Goal: Task Accomplishment & Management: Complete application form

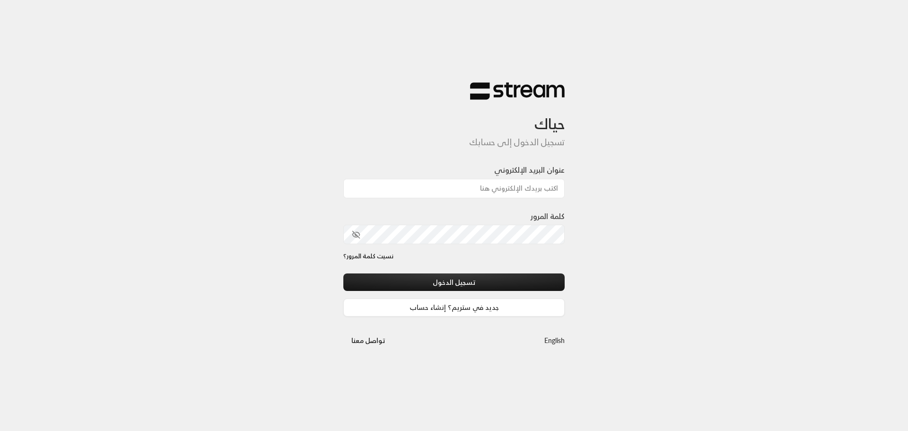
type input "[PERSON_NAME][EMAIL_ADDRESS][DOMAIN_NAME]"
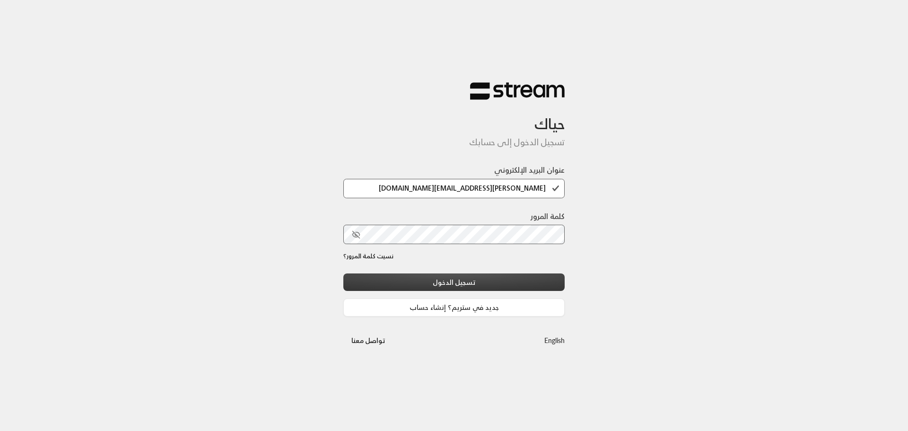
click at [456, 282] on button "تسجيل الدخول" at bounding box center [453, 281] width 221 height 17
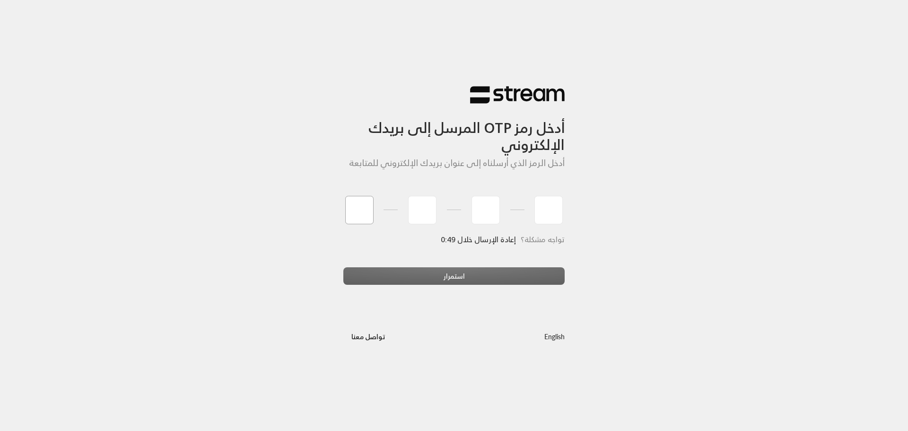
type input "3"
type input "9"
type input "8"
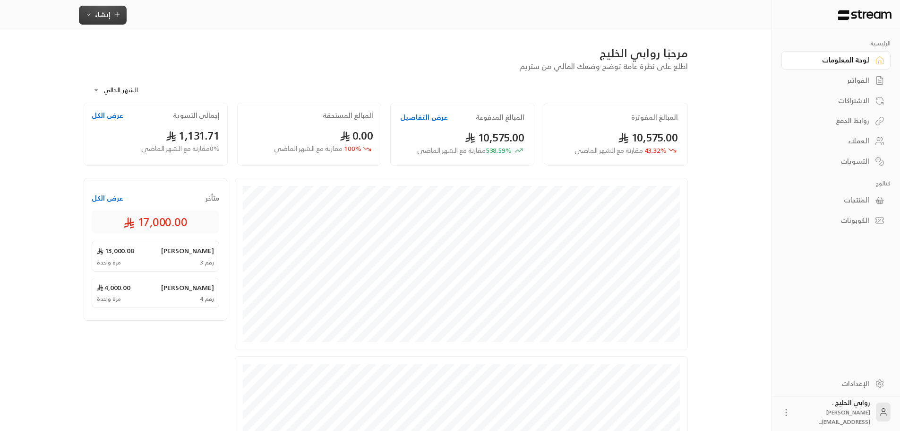
click at [101, 10] on span "إنشاء" at bounding box center [103, 15] width 16 height 12
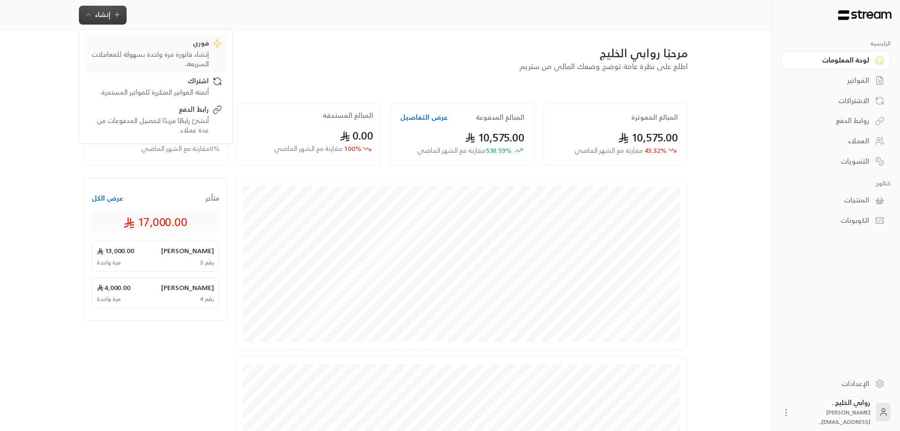
click at [178, 49] on div "فوري" at bounding box center [149, 43] width 119 height 11
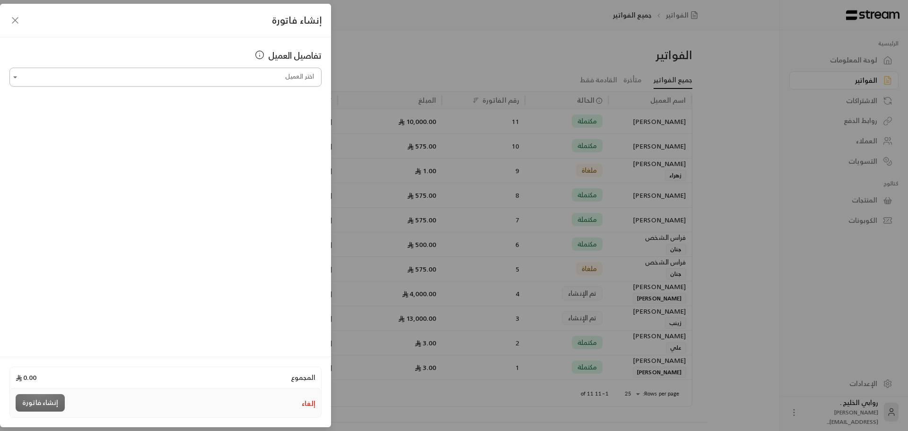
click at [218, 74] on input "اختر العميل" at bounding box center [165, 77] width 312 height 17
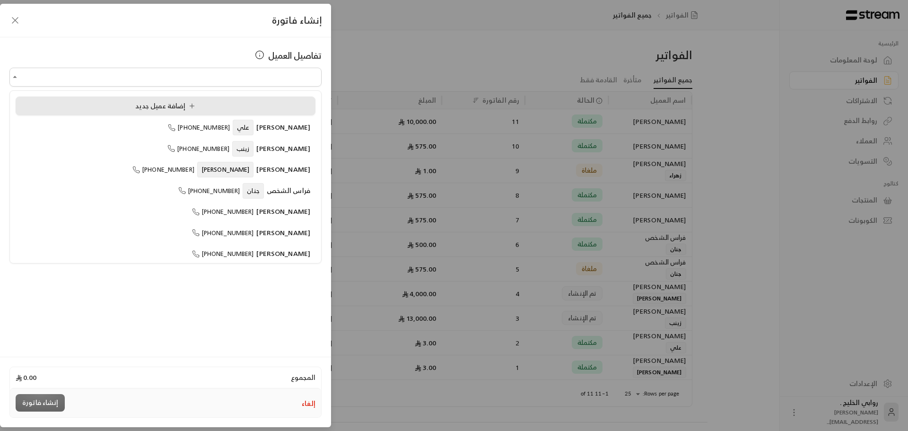
click at [147, 106] on span "إضافة عميل جديد" at bounding box center [167, 106] width 64 height 12
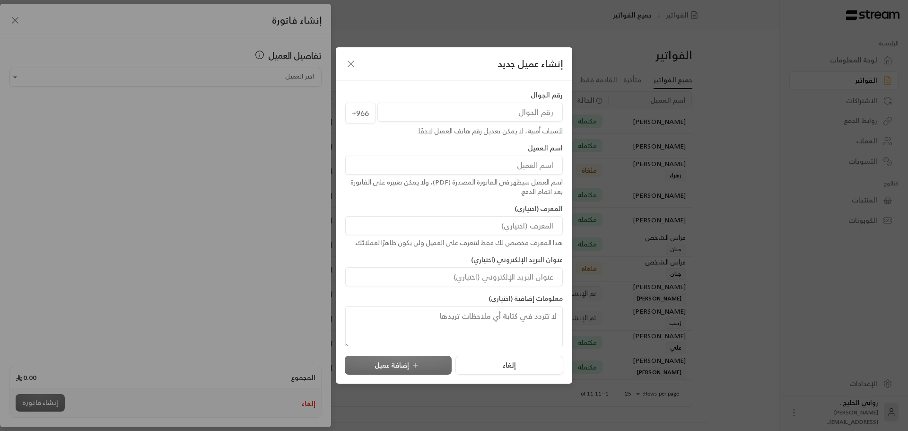
click at [471, 108] on input "tel" at bounding box center [469, 112] width 185 height 19
type input "534400043"
click at [471, 168] on input at bounding box center [453, 165] width 217 height 19
type input "u"
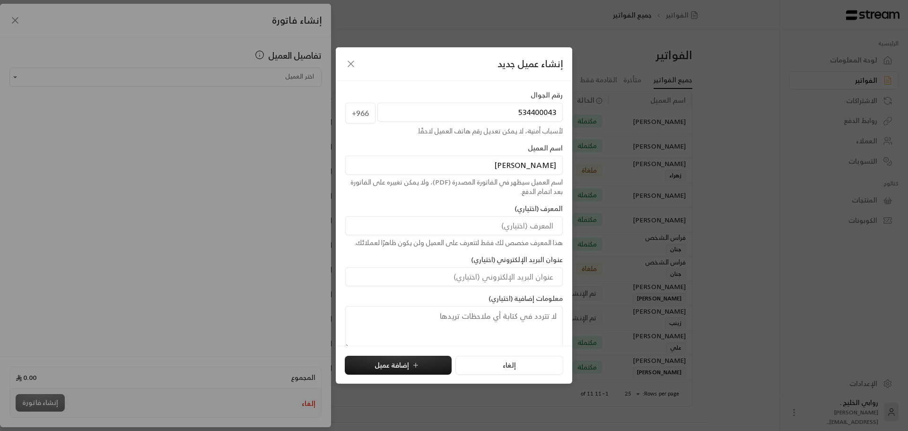
type input "[PERSON_NAME]"
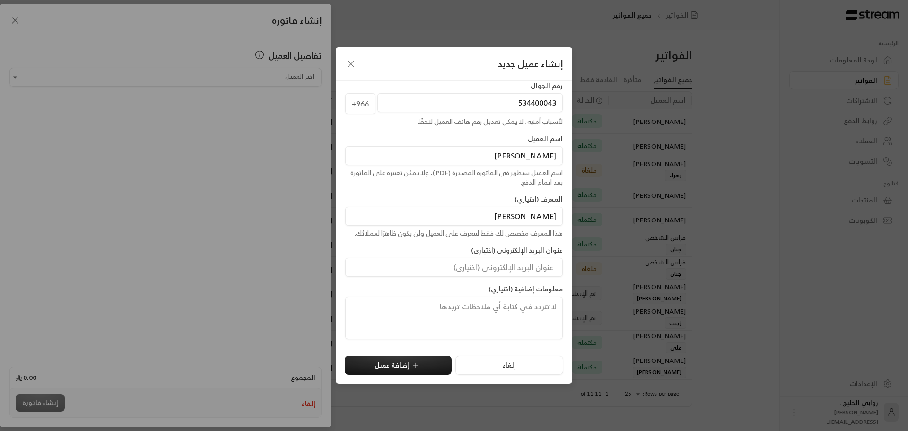
scroll to position [12, 0]
type input "[PERSON_NAME]"
click at [413, 360] on button "إضافة عميل" at bounding box center [398, 364] width 107 height 19
type input "**********"
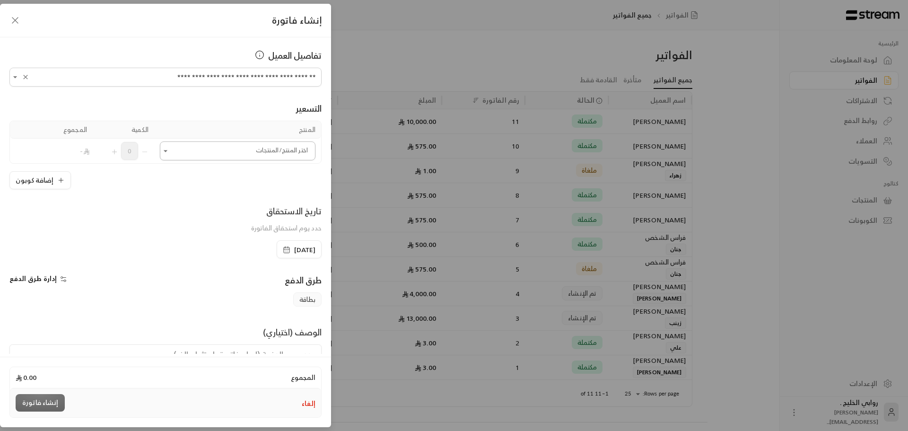
click at [231, 153] on input "اختر العميل" at bounding box center [238, 151] width 156 height 17
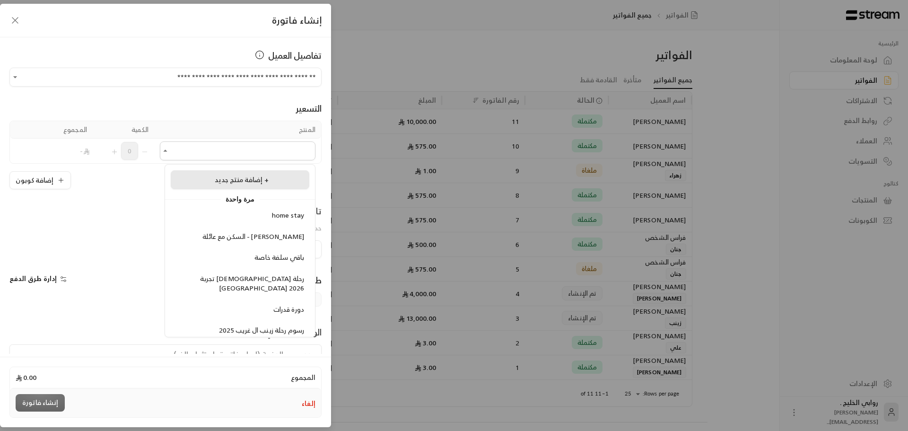
click at [236, 176] on span "إضافة منتج جديد +" at bounding box center [242, 179] width 54 height 12
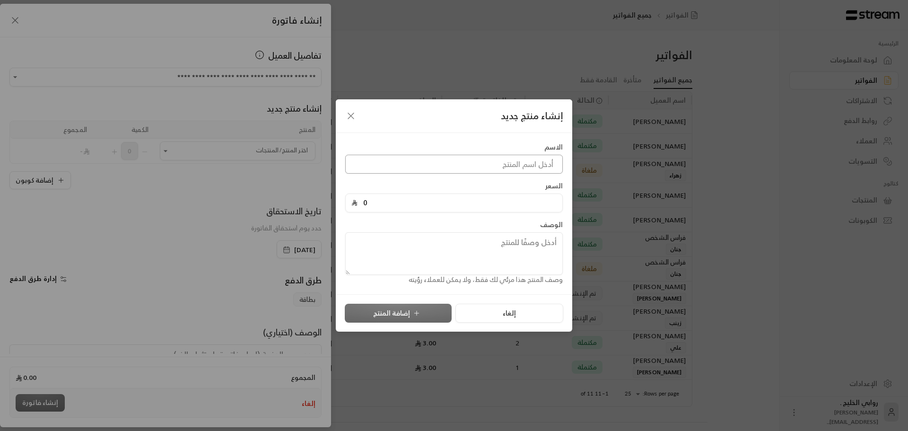
click at [520, 162] on input at bounding box center [453, 164] width 217 height 19
type input "رحلة [PERSON_NAME] 2025"
click at [479, 208] on input "0" at bounding box center [456, 203] width 199 height 18
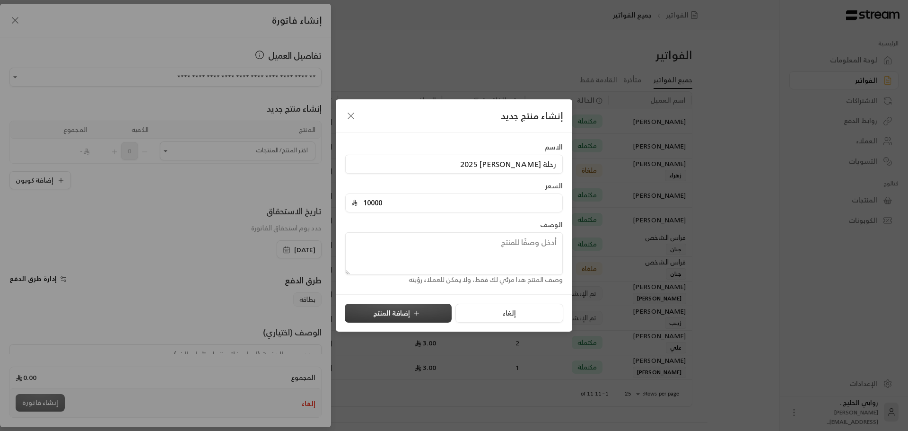
type input "10000"
click at [380, 319] on button "إضافة المنتج" at bounding box center [398, 312] width 107 height 19
type input "0"
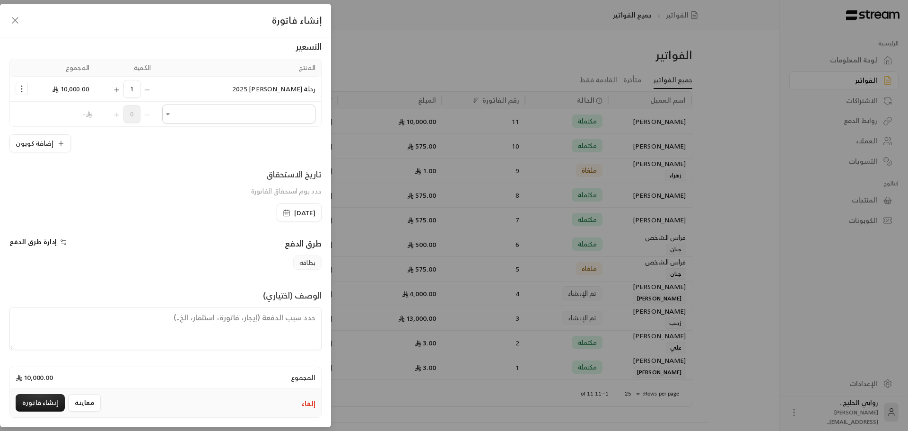
scroll to position [69, 0]
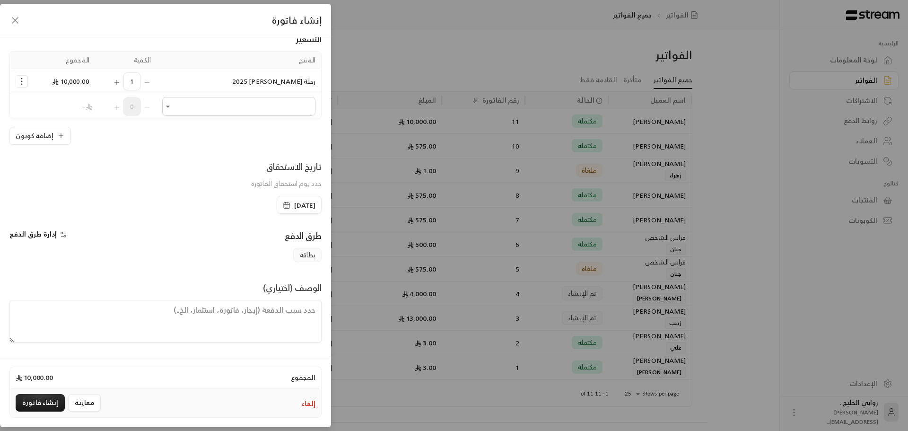
click at [269, 304] on textarea at bounding box center [165, 321] width 312 height 43
type textarea "دفعة أولى من رحلة [PERSON_NAME] 2025 الاجمالي 20800 ( غير تذكرة الطيران )"
click at [42, 406] on button "إنشاء فاتورة" at bounding box center [40, 402] width 49 height 17
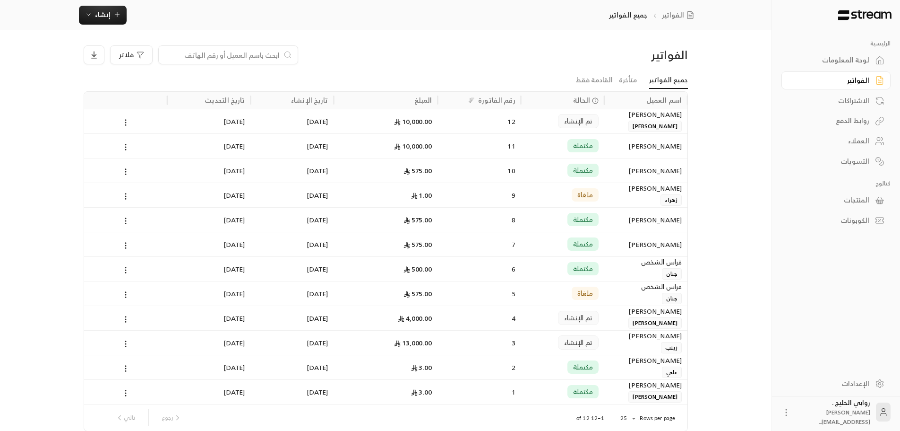
click at [124, 123] on icon at bounding box center [125, 122] width 9 height 9
click at [126, 122] on circle at bounding box center [125, 122] width 1 height 1
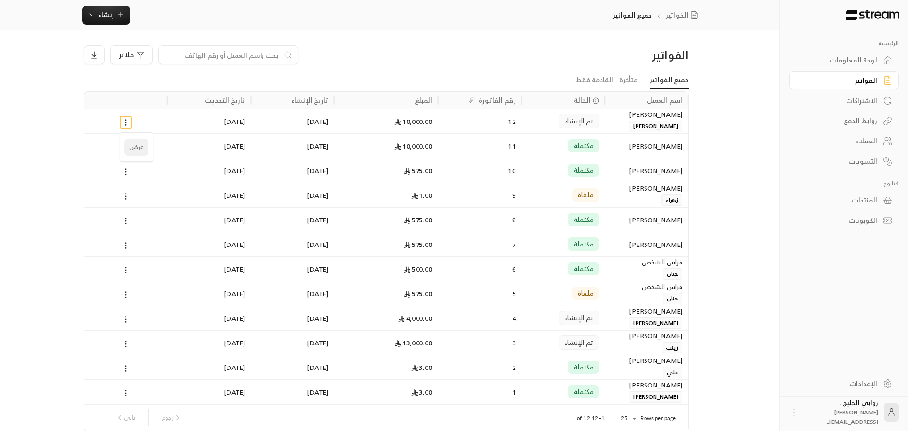
click at [135, 143] on li "عرض" at bounding box center [136, 146] width 24 height 17
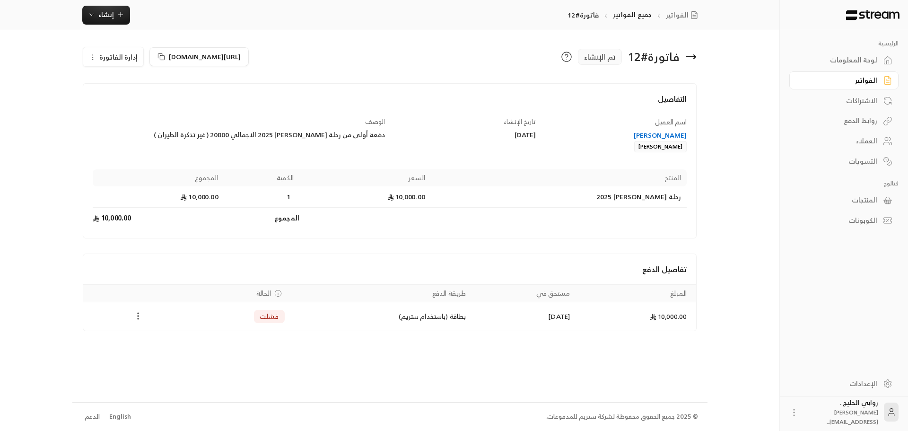
click at [138, 313] on circle "Payments" at bounding box center [138, 312] width 1 height 1
click at [854, 79] on div at bounding box center [454, 215] width 908 height 431
click at [690, 54] on icon at bounding box center [690, 56] width 11 height 11
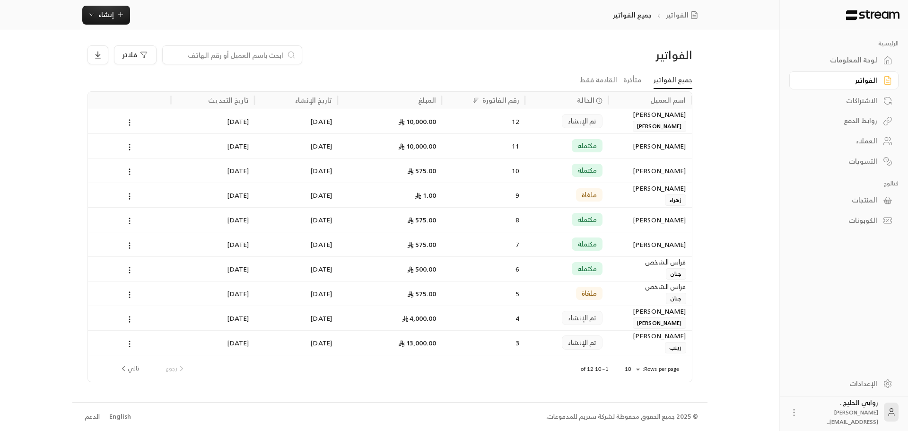
click at [128, 121] on icon at bounding box center [129, 122] width 9 height 9
click at [142, 144] on li "عرض" at bounding box center [140, 146] width 24 height 17
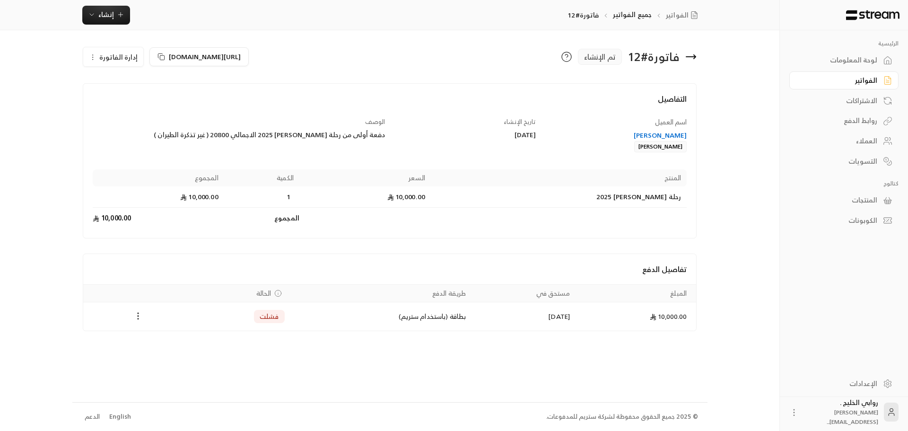
click at [137, 314] on icon "Payments" at bounding box center [137, 315] width 9 height 9
